Goal: Information Seeking & Learning: Learn about a topic

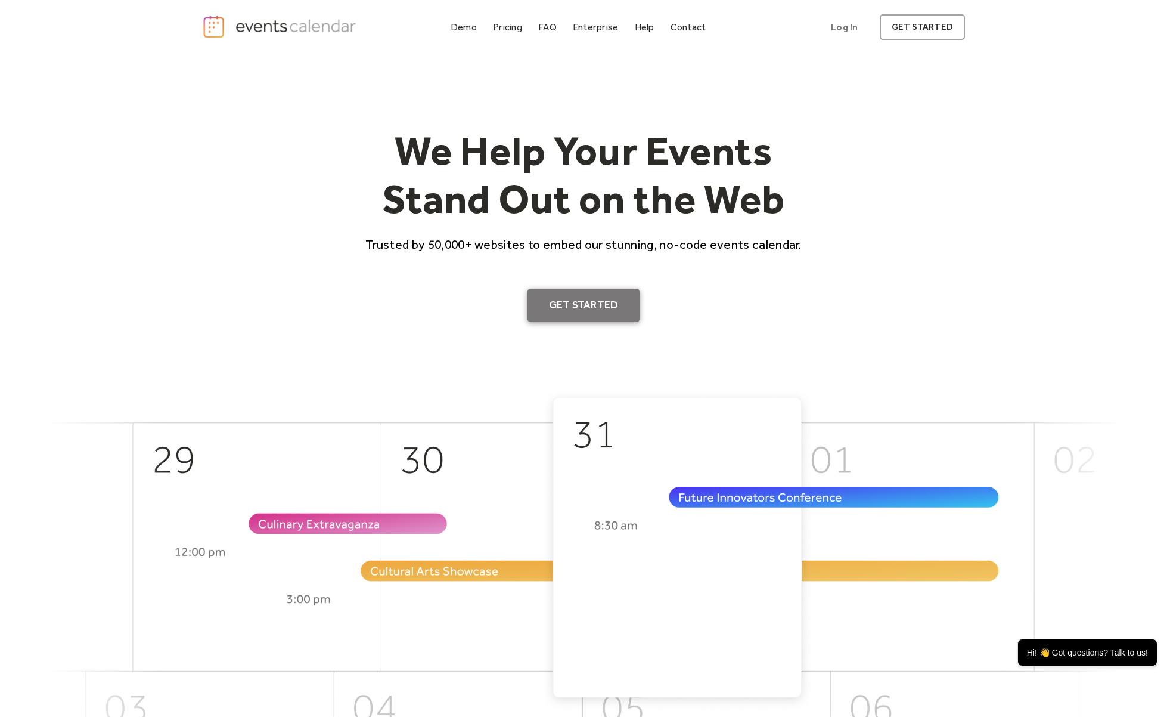
click at [587, 303] on link "Get Started" at bounding box center [584, 305] width 113 height 33
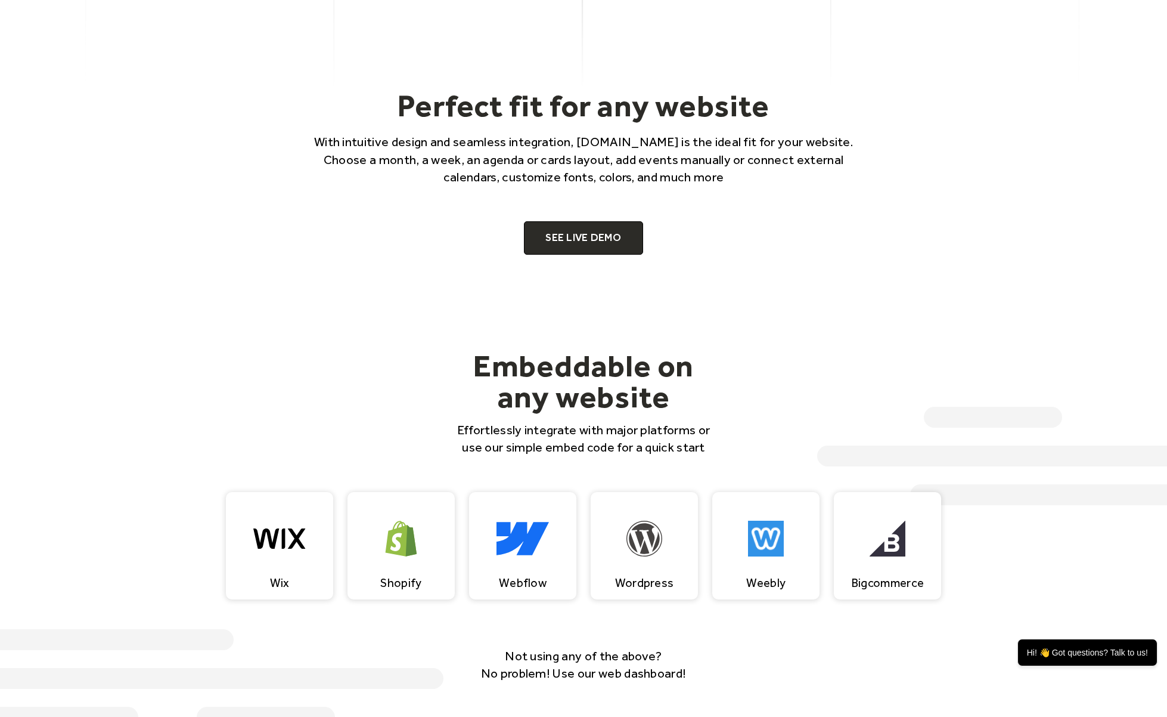
scroll to position [835, 0]
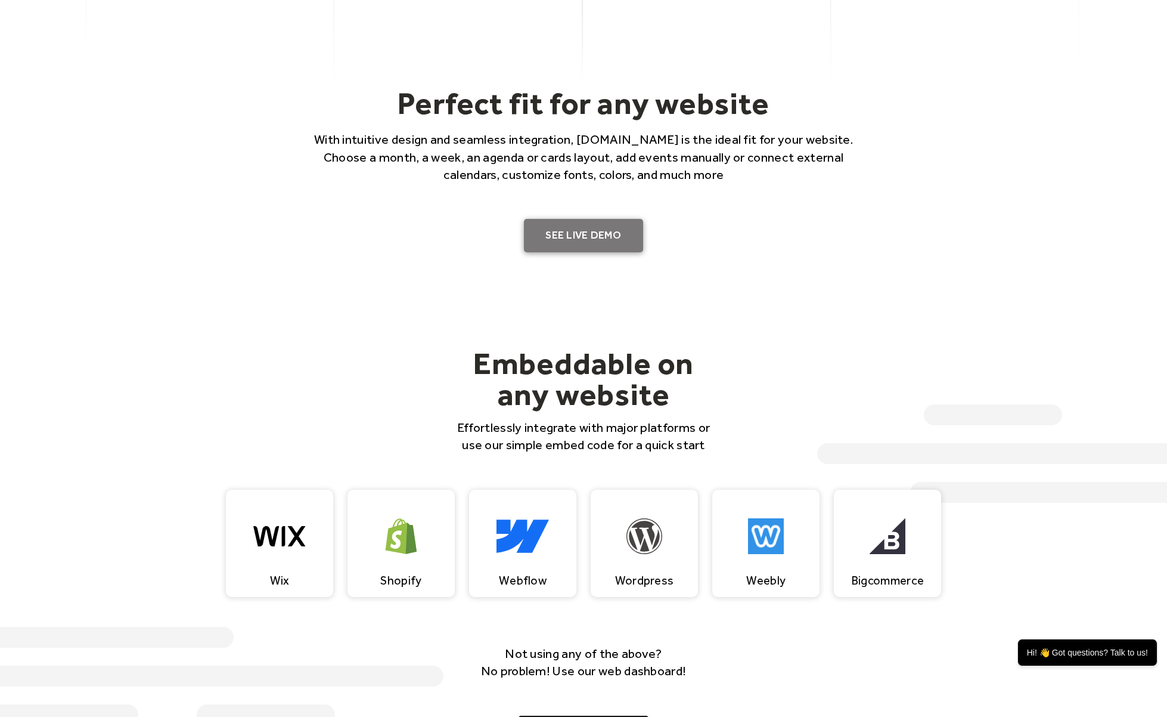
click at [593, 236] on link "SEE LIVE DEMO" at bounding box center [583, 235] width 119 height 33
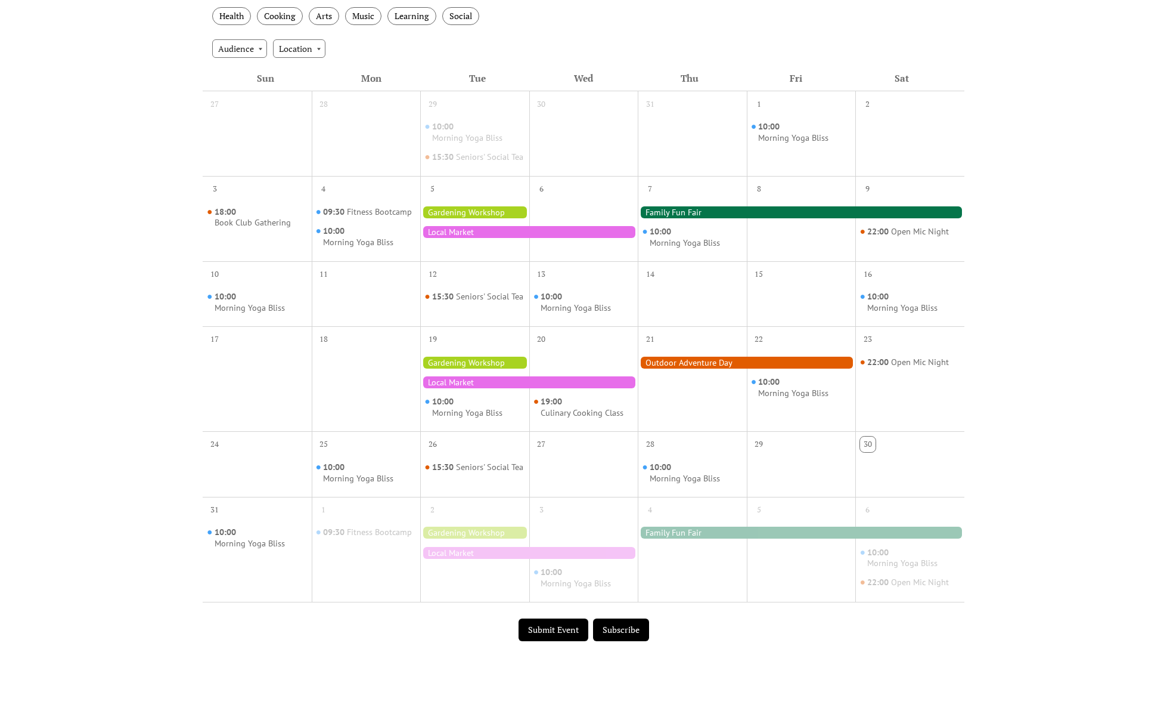
scroll to position [179, 0]
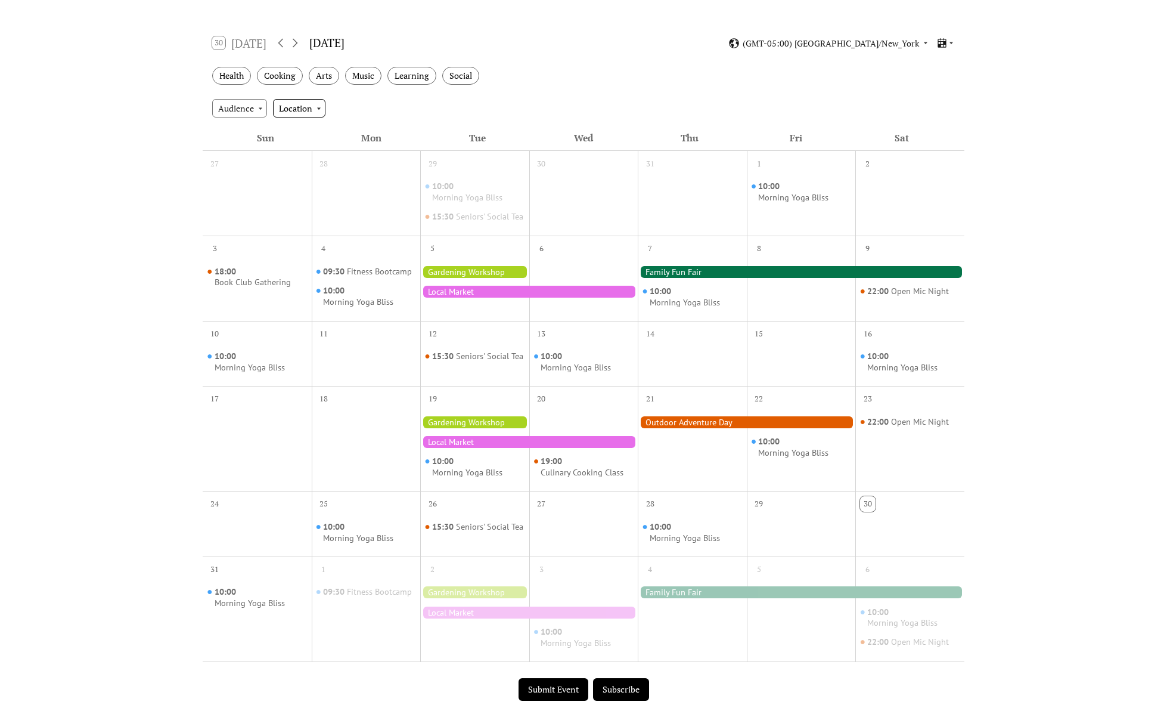
click at [317, 107] on div "Location" at bounding box center [299, 108] width 52 height 18
click at [252, 106] on div "Audience" at bounding box center [239, 108] width 55 height 18
click at [507, 98] on div "Audience Location" at bounding box center [584, 108] width 762 height 32
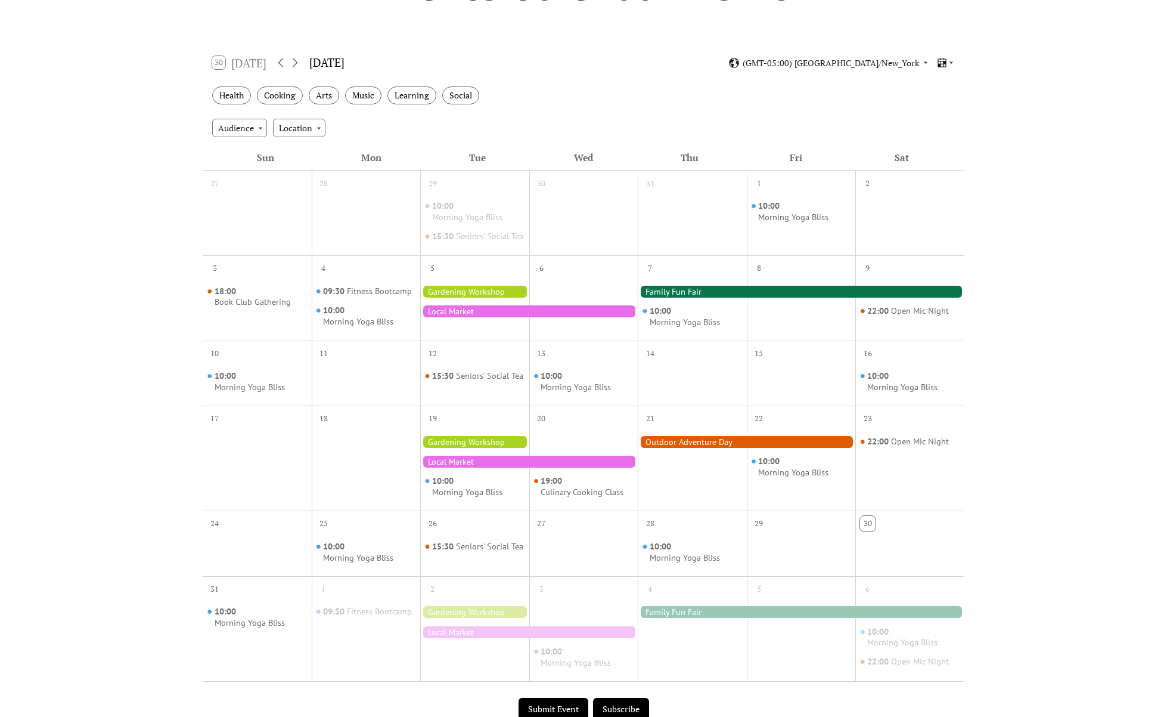
scroll to position [0, 0]
